Goal: Task Accomplishment & Management: Manage account settings

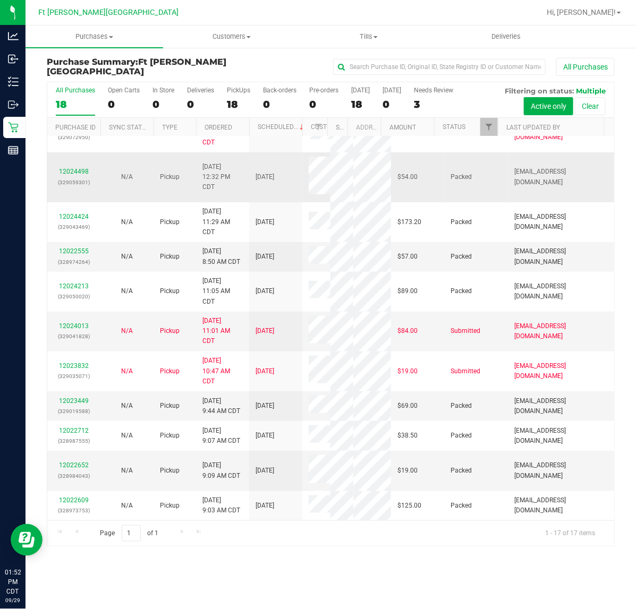
scroll to position [260, 0]
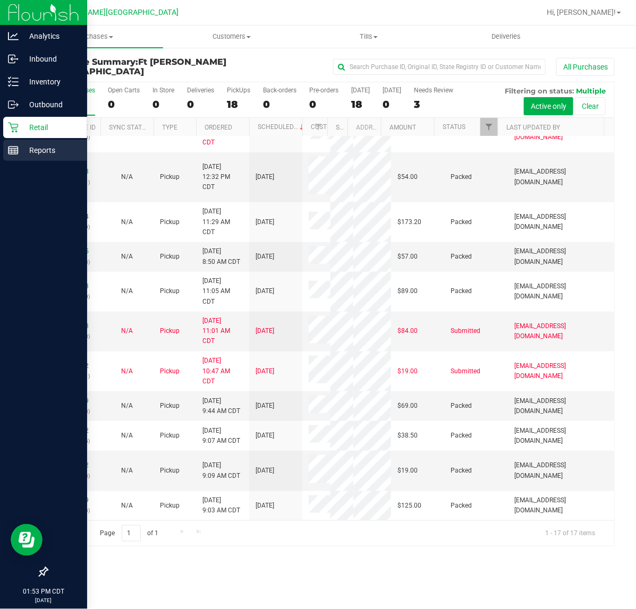
click at [21, 144] on p "Reports" at bounding box center [51, 150] width 64 height 13
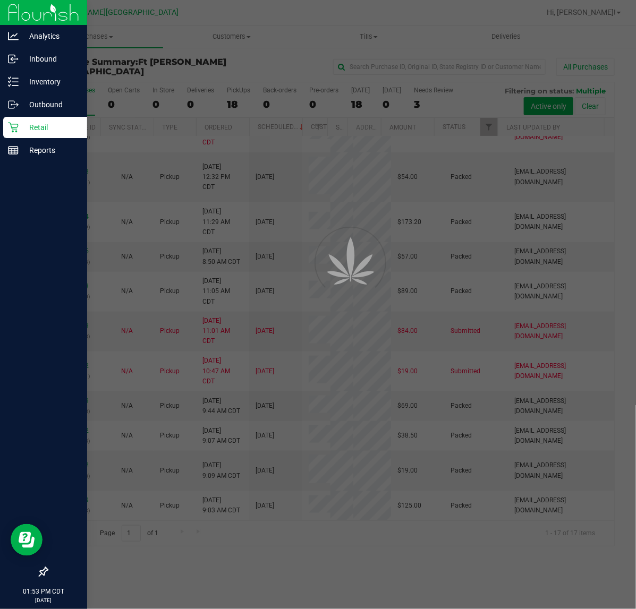
click at [15, 133] on div "Retail" at bounding box center [45, 127] width 84 height 21
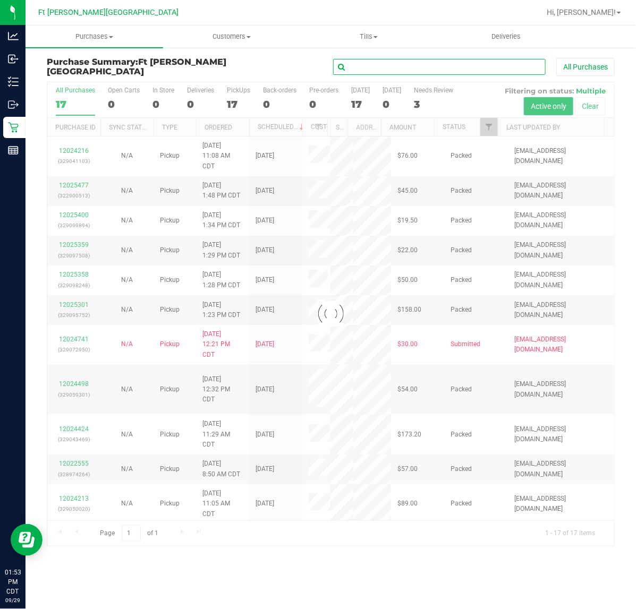
click at [372, 67] on input "text" at bounding box center [439, 67] width 213 height 16
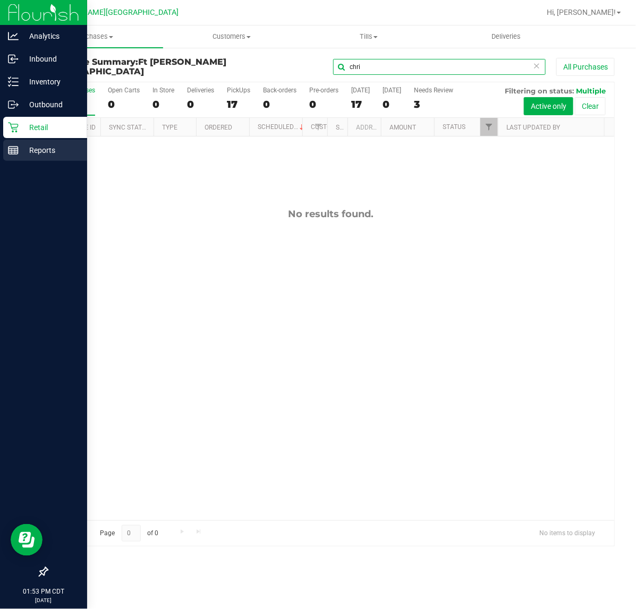
type input "chri"
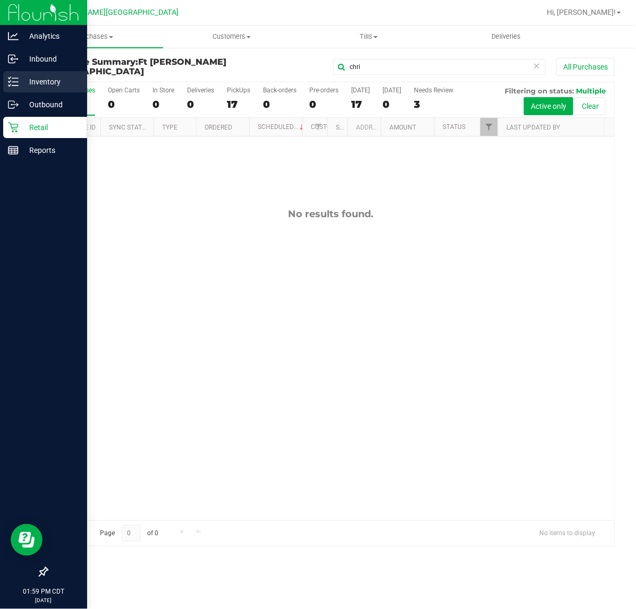
click at [13, 75] on div "Inventory" at bounding box center [45, 81] width 84 height 21
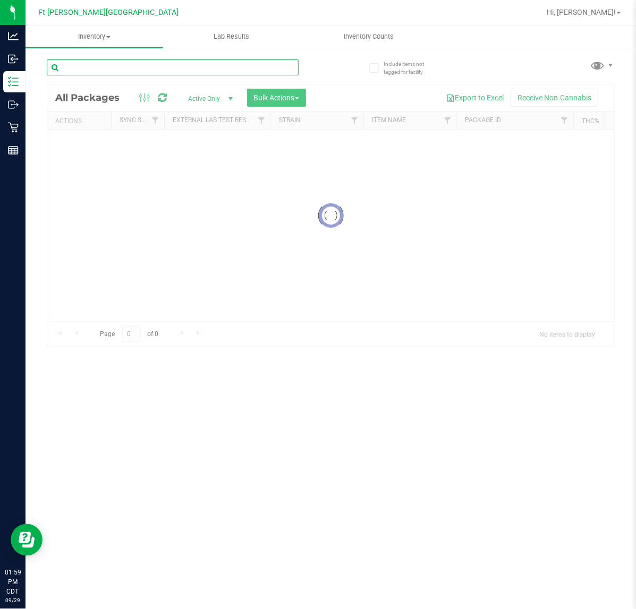
click at [142, 61] on input "text" at bounding box center [173, 68] width 252 height 16
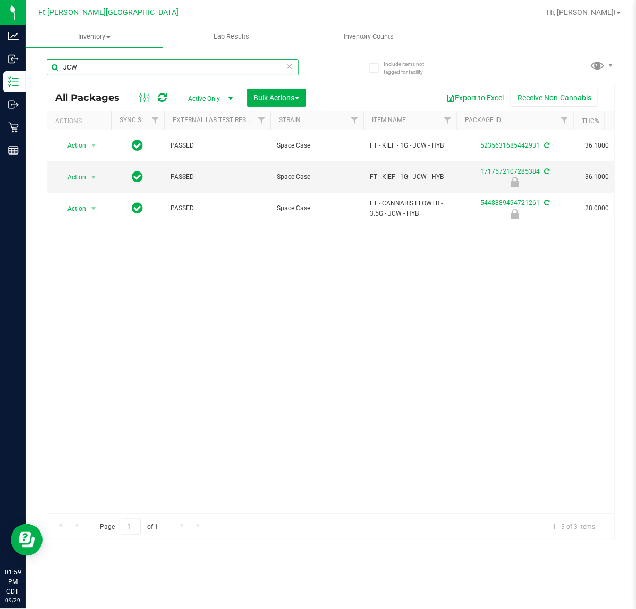
type input "JCW"
drag, startPoint x: 166, startPoint y: 504, endPoint x: 173, endPoint y: 508, distance: 8.1
click at [173, 508] on div "Action Action Adjust qty Create package Edit attributes Global inventory Locate…" at bounding box center [330, 322] width 567 height 384
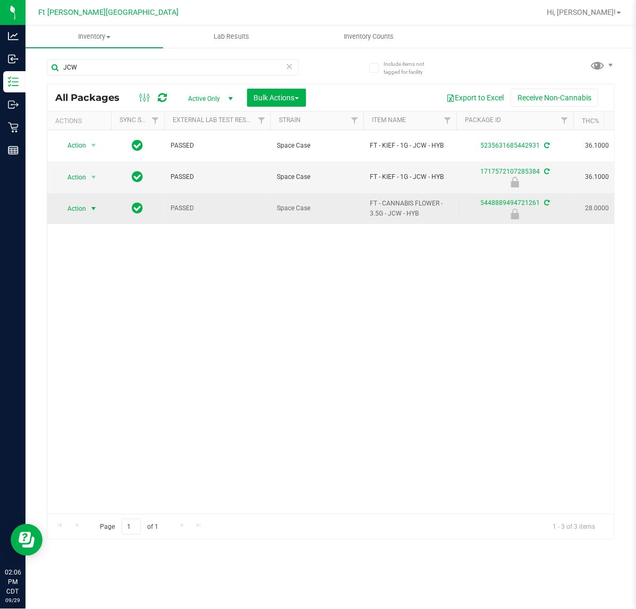
click at [88, 211] on span "select" at bounding box center [93, 208] width 13 height 15
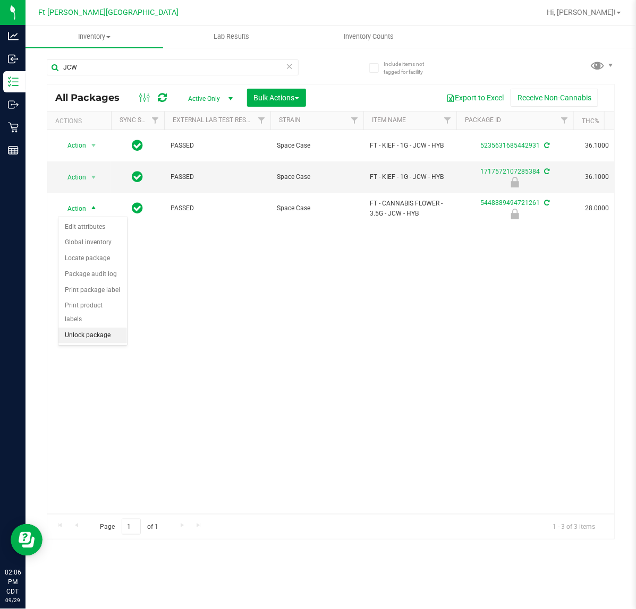
click at [98, 328] on li "Unlock package" at bounding box center [92, 336] width 69 height 16
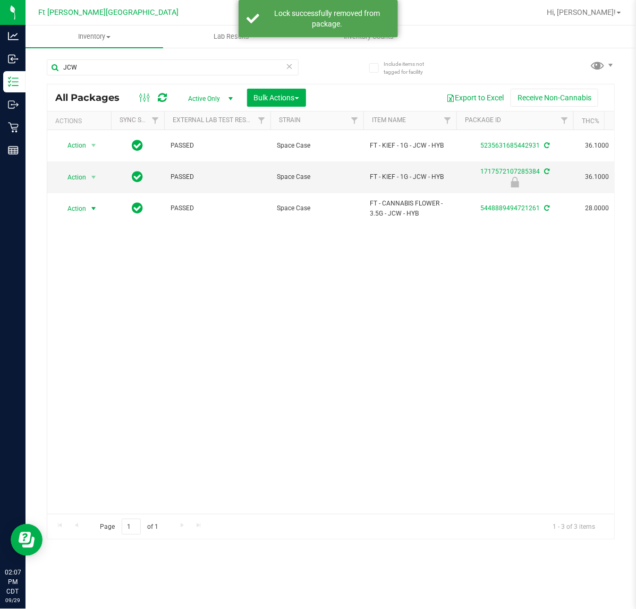
click at [89, 213] on span "select" at bounding box center [93, 209] width 9 height 9
click at [113, 336] on li "Print package label" at bounding box center [99, 338] width 82 height 16
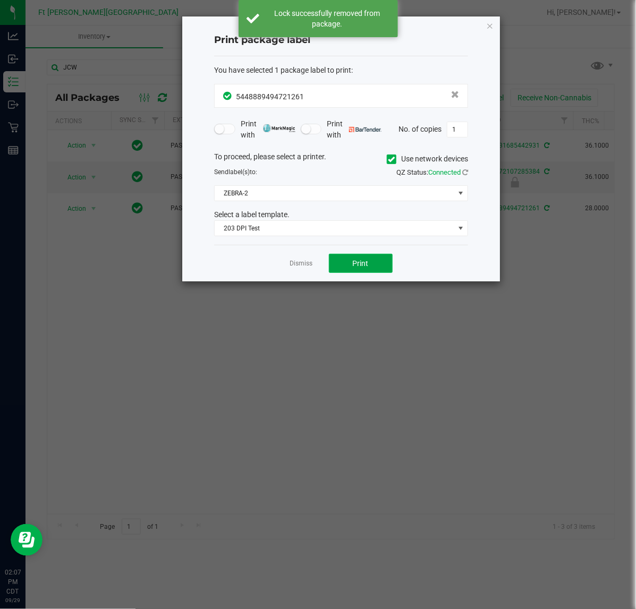
click at [366, 267] on span "Print" at bounding box center [361, 263] width 16 height 9
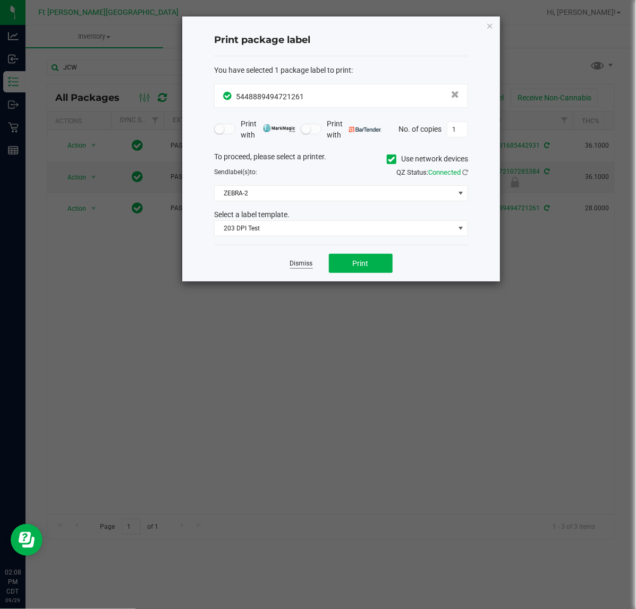
click at [306, 262] on link "Dismiss" at bounding box center [301, 263] width 23 height 9
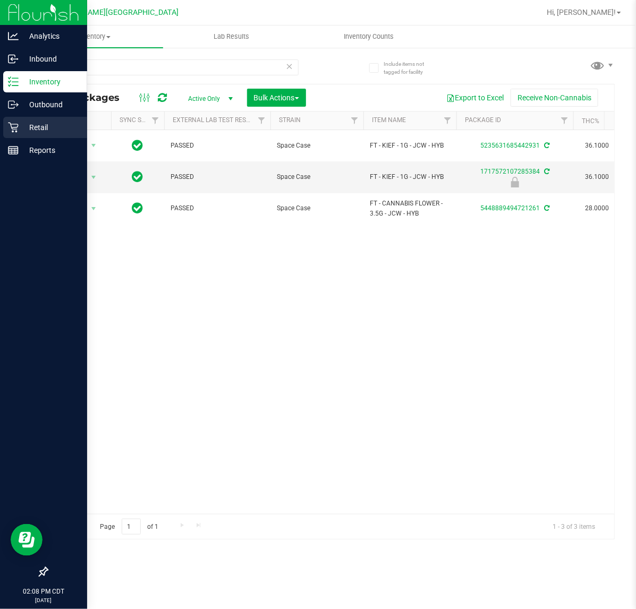
click at [19, 129] on p "Retail" at bounding box center [51, 127] width 64 height 13
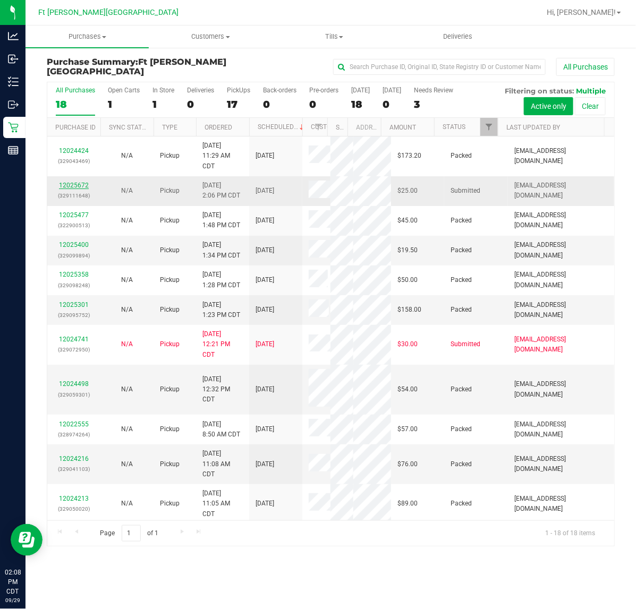
click at [63, 187] on link "12025672" at bounding box center [74, 185] width 30 height 7
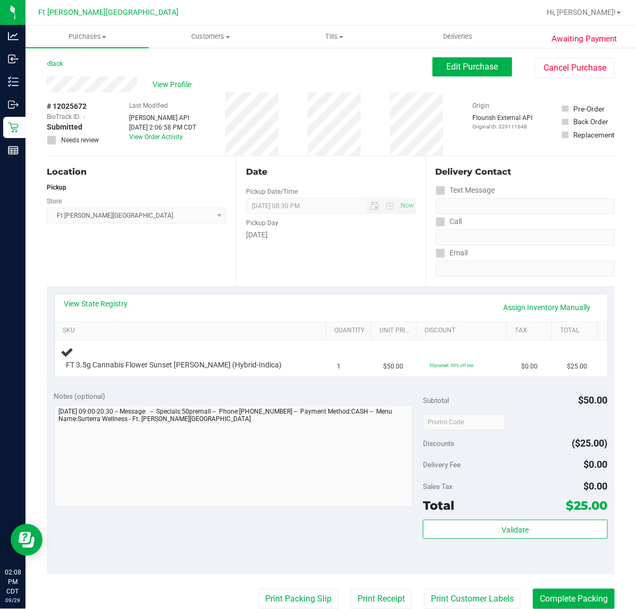
click at [155, 378] on div "View State Registry Assign Inventory Manually SKU Quantity Unit Price Discount …" at bounding box center [331, 334] width 568 height 97
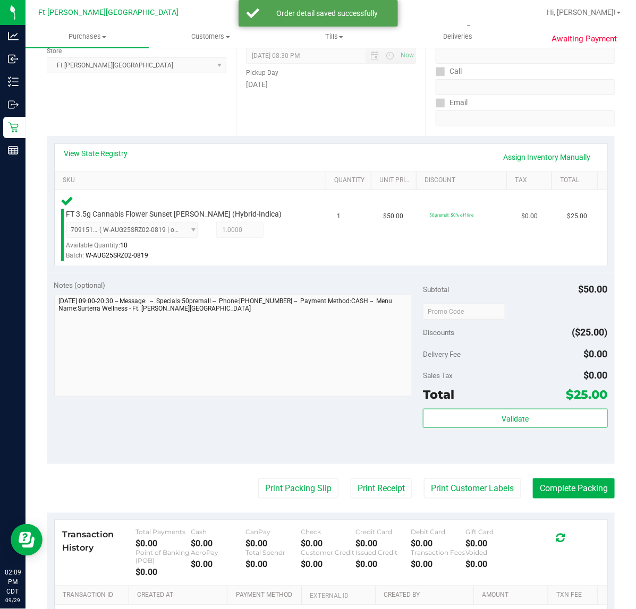
scroll to position [279, 0]
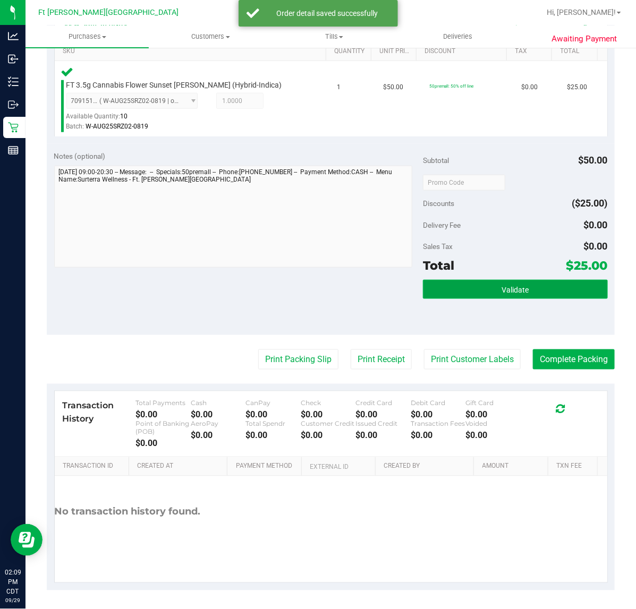
click at [494, 282] on button "Validate" at bounding box center [515, 289] width 184 height 19
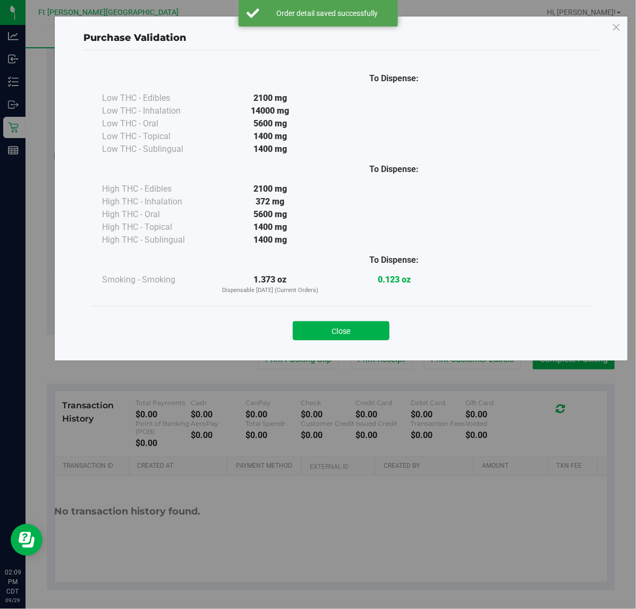
drag, startPoint x: 350, startPoint y: 337, endPoint x: 294, endPoint y: 343, distance: 56.0
click at [349, 337] on button "Close" at bounding box center [341, 330] width 97 height 19
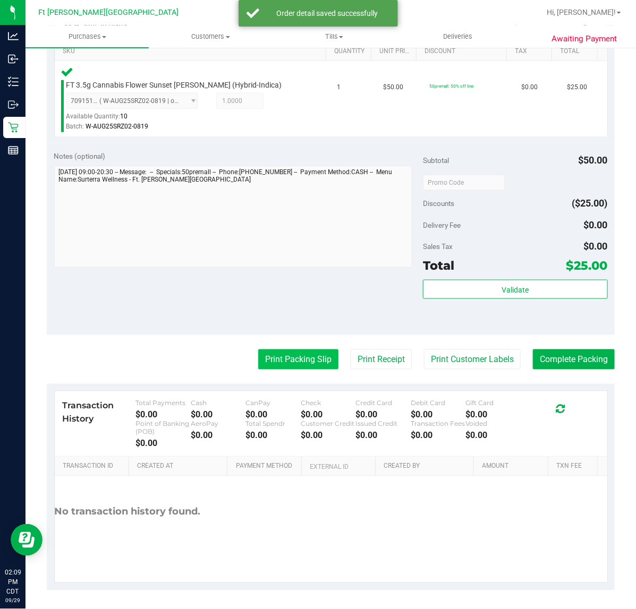
click at [290, 357] on button "Print Packing Slip" at bounding box center [298, 360] width 80 height 20
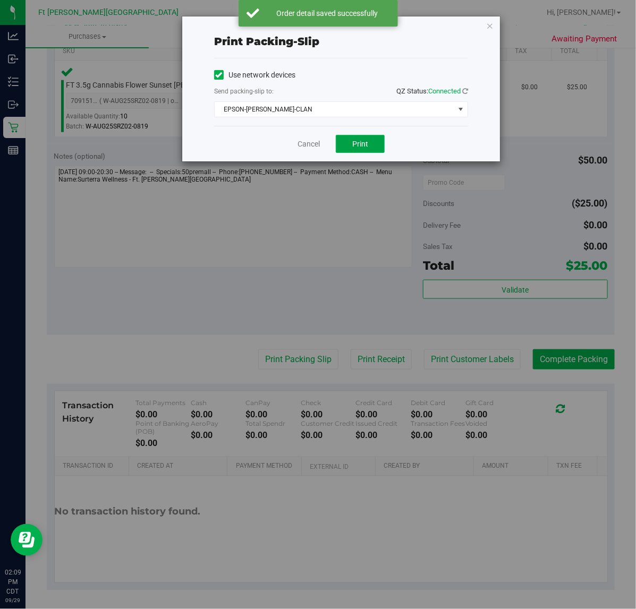
click at [358, 148] on span "Print" at bounding box center [360, 144] width 16 height 9
click at [304, 143] on link "Cancel" at bounding box center [309, 144] width 22 height 11
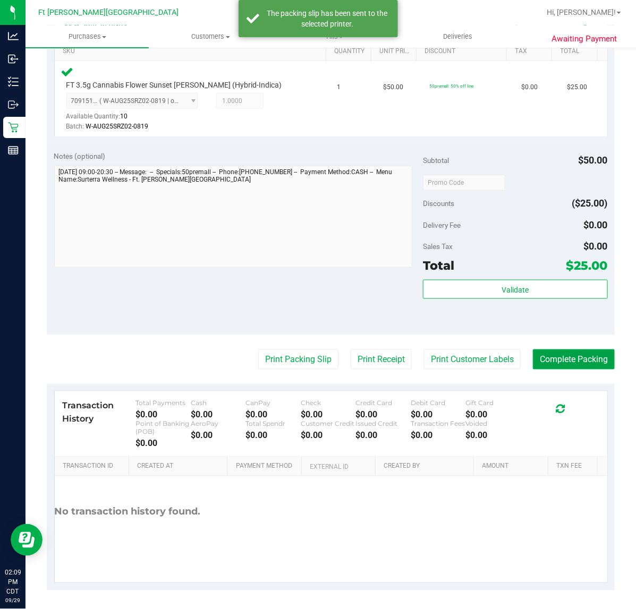
drag, startPoint x: 545, startPoint y: 362, endPoint x: 537, endPoint y: 365, distance: 8.2
click at [542, 358] on button "Complete Packing" at bounding box center [574, 360] width 82 height 20
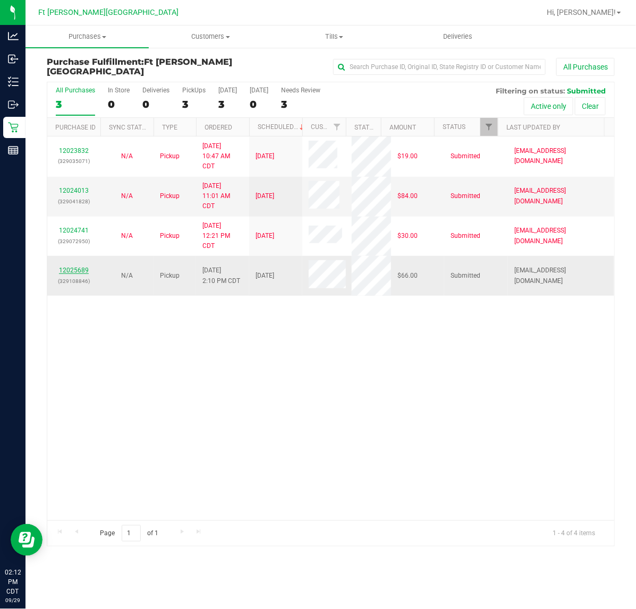
click at [78, 271] on link "12025689" at bounding box center [74, 270] width 30 height 7
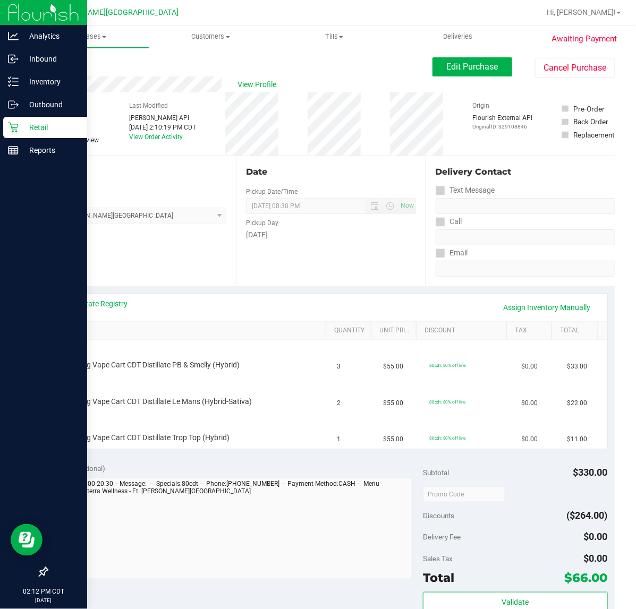
click at [28, 126] on p "Retail" at bounding box center [51, 127] width 64 height 13
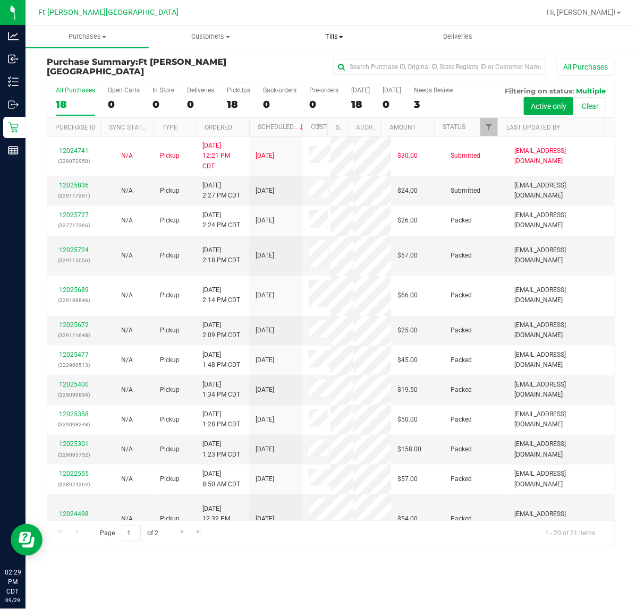
click at [336, 36] on span "Tills" at bounding box center [334, 37] width 122 height 10
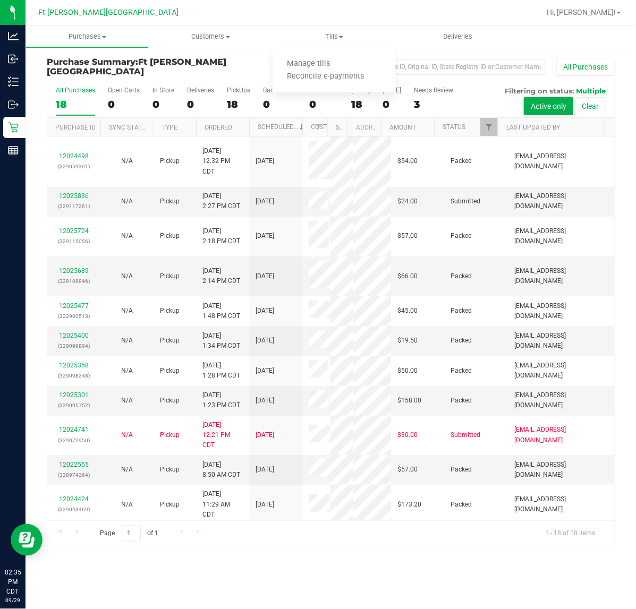
click at [161, 72] on div "Purchase Summary: Ft Walton Beach WC All Purchases" at bounding box center [331, 69] width 568 height 24
click at [329, 38] on span "Tills" at bounding box center [334, 37] width 123 height 10
click at [287, 67] on span "Manage tills" at bounding box center [309, 64] width 72 height 9
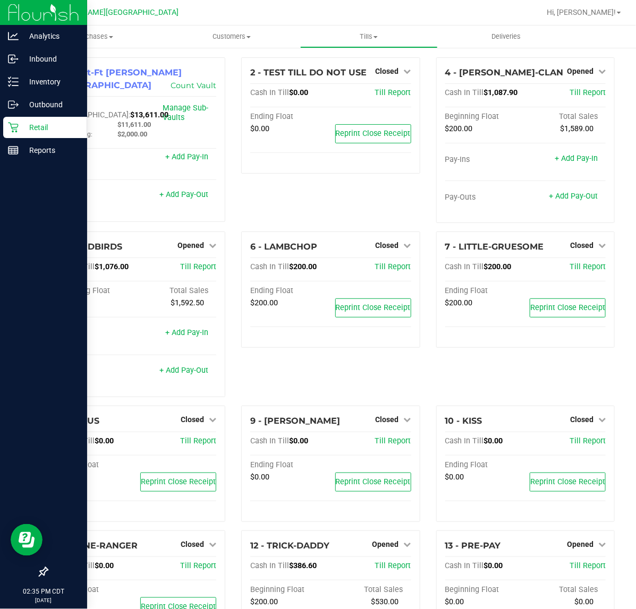
click at [20, 134] on div "Retail" at bounding box center [45, 127] width 84 height 21
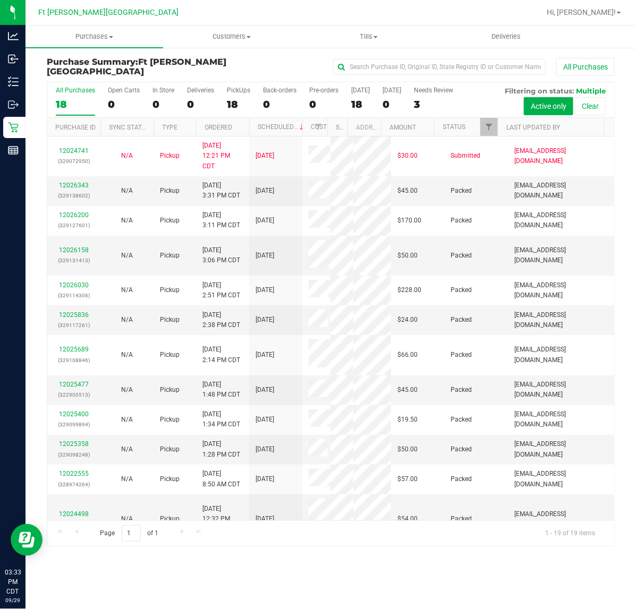
click at [130, 70] on h3 "Purchase Summary: Ft Walton Beach WC" at bounding box center [141, 66] width 189 height 19
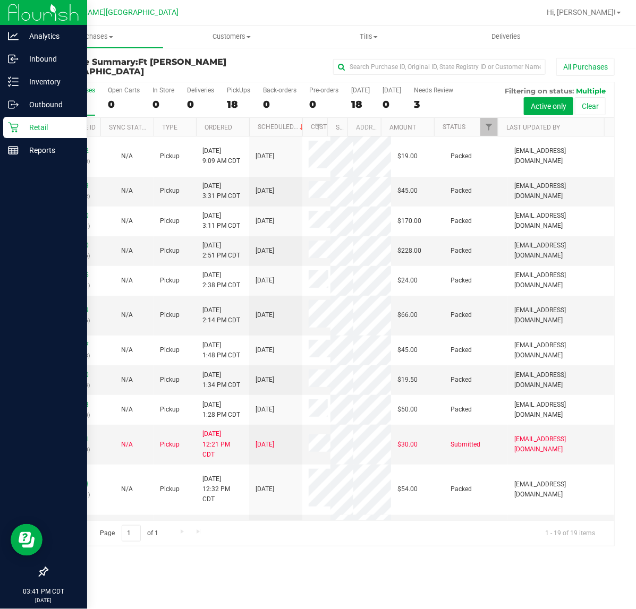
click at [9, 129] on icon at bounding box center [13, 127] width 11 height 11
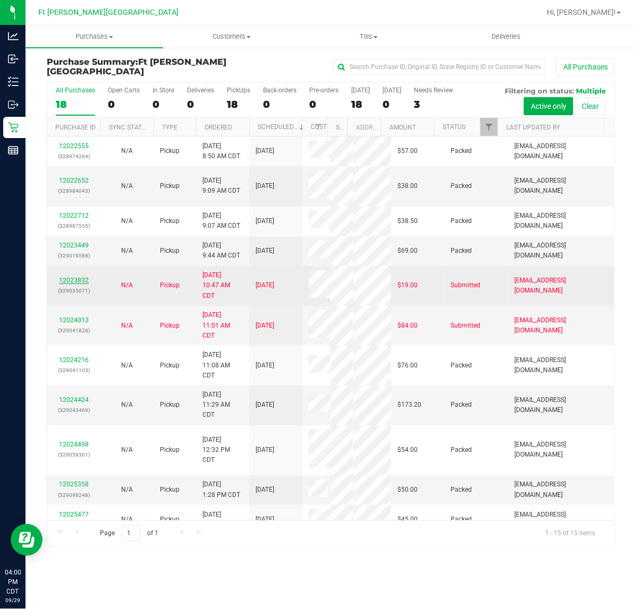
click at [70, 279] on link "12023832" at bounding box center [74, 280] width 30 height 7
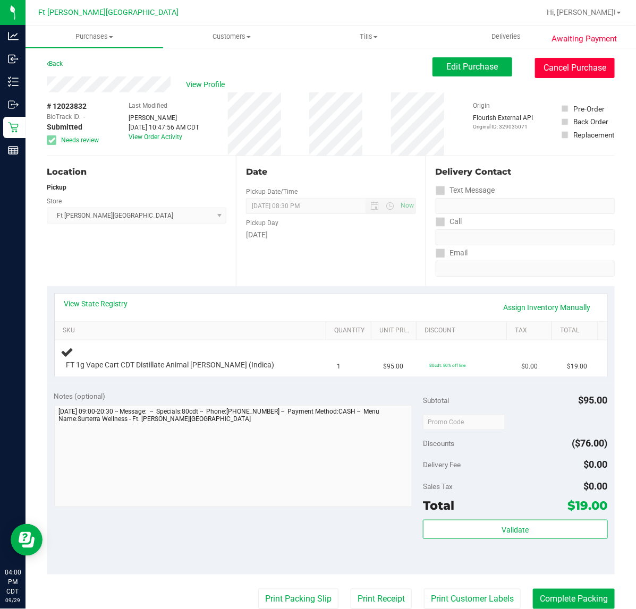
click at [578, 73] on button "Cancel Purchase" at bounding box center [575, 68] width 80 height 20
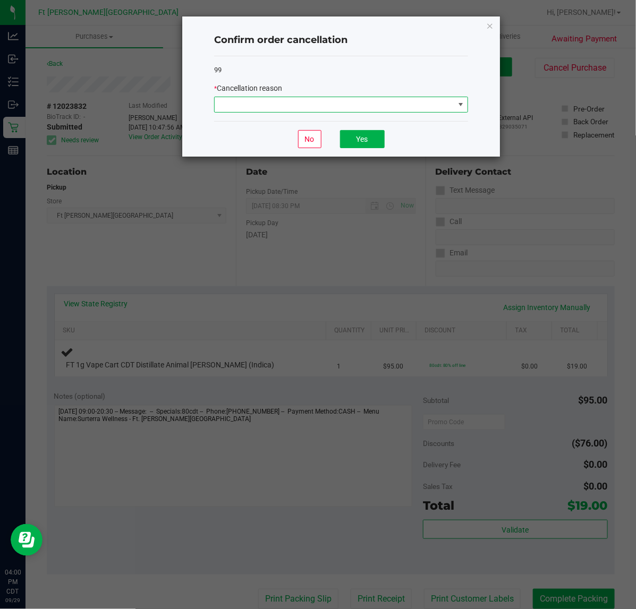
click at [372, 101] on span at bounding box center [335, 104] width 240 height 15
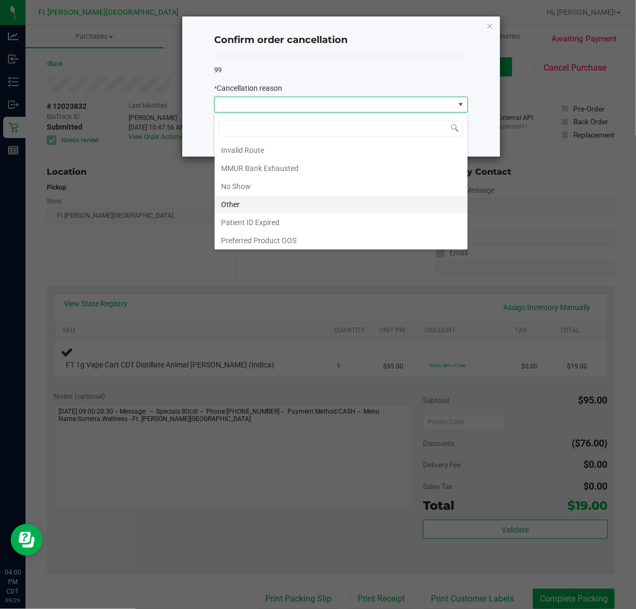
scroll to position [58, 0]
click at [282, 198] on li "Other" at bounding box center [341, 203] width 253 height 18
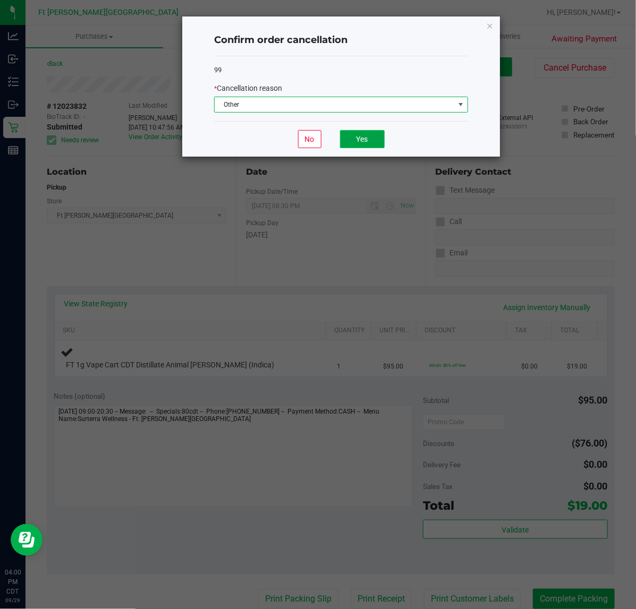
click at [349, 136] on button "Yes" at bounding box center [362, 139] width 45 height 18
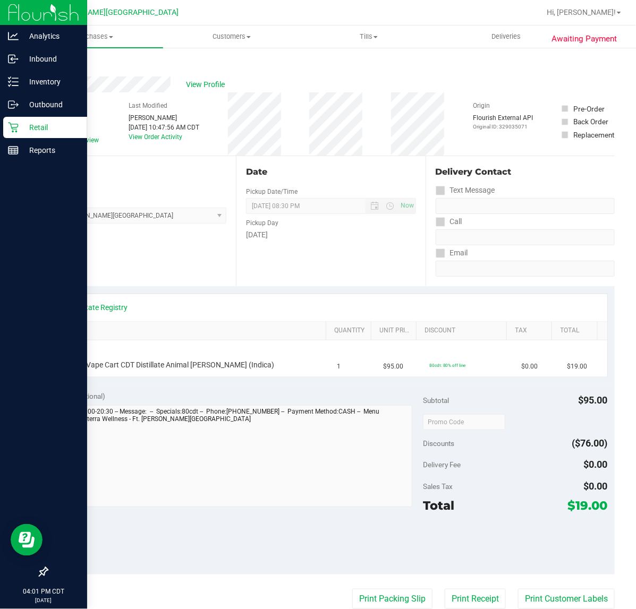
click at [12, 133] on div "Retail" at bounding box center [45, 127] width 84 height 21
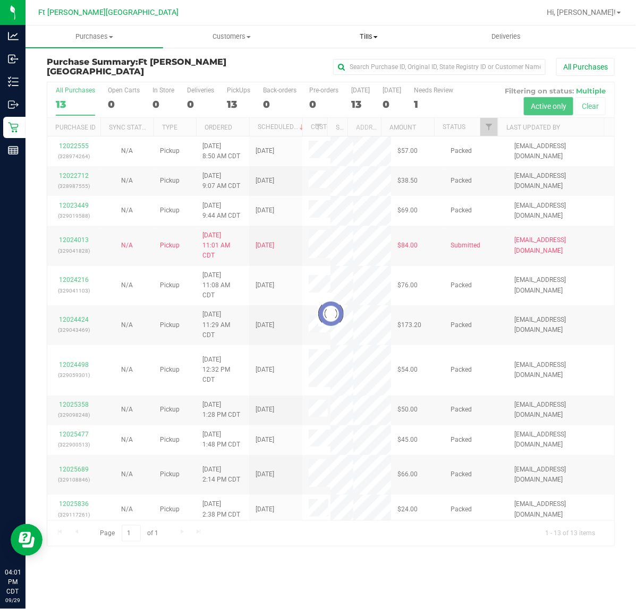
click at [373, 38] on span "Tills" at bounding box center [369, 37] width 137 height 10
click at [325, 62] on span "Manage tills" at bounding box center [336, 64] width 72 height 9
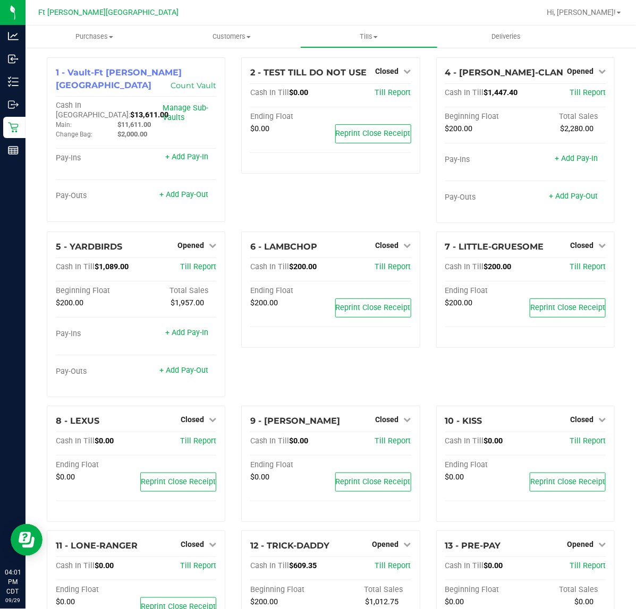
click at [362, 378] on div "6 - LAMBCHOP Closed Open Till Cash In Till $200.00 Till Report Ending Float $20…" at bounding box center [330, 319] width 194 height 174
click at [296, 214] on div "2 - TEST TILL DO NOT USE Closed Open Till Cash In Till $0.00 Till Report Ending…" at bounding box center [330, 144] width 194 height 174
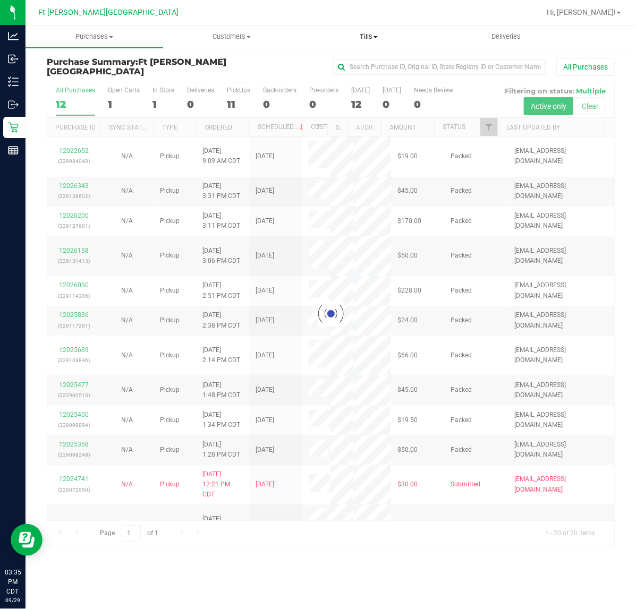
drag, startPoint x: 372, startPoint y: 33, endPoint x: 359, endPoint y: 36, distance: 13.5
click at [371, 33] on span "Tills" at bounding box center [369, 37] width 137 height 10
click at [328, 69] on li "Manage tills" at bounding box center [369, 64] width 138 height 13
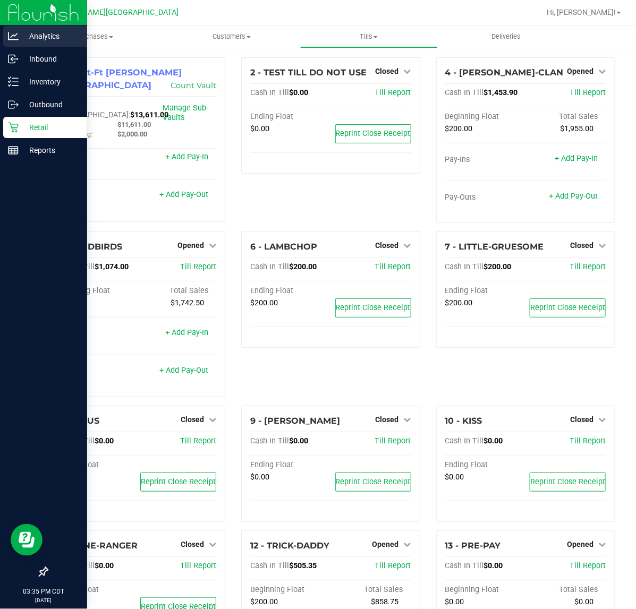
click at [38, 40] on p "Analytics" at bounding box center [51, 36] width 64 height 13
